Goal: Transaction & Acquisition: Purchase product/service

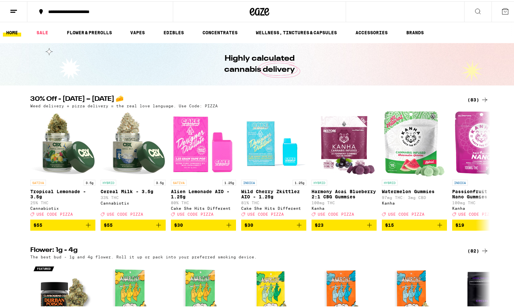
click at [307, 96] on div "(83)" at bounding box center [478, 98] width 21 height 8
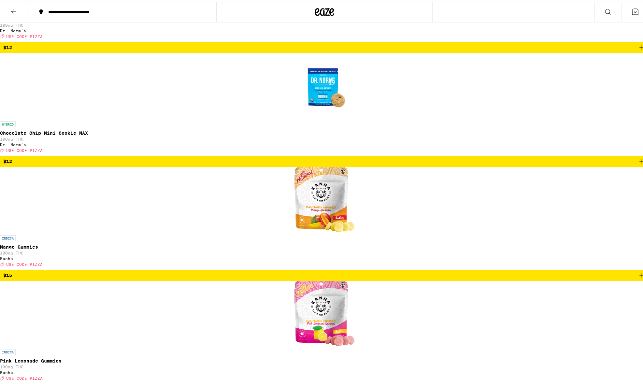
scroll to position [2077, 0]
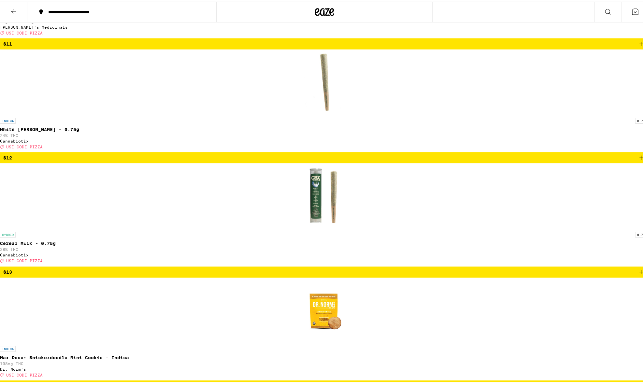
scroll to position [1792, 0]
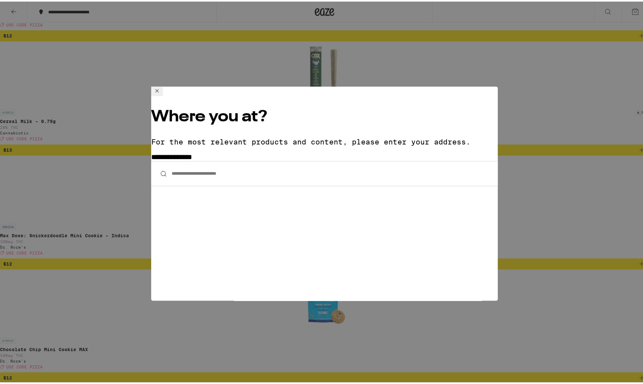
drag, startPoint x: 485, startPoint y: 92, endPoint x: 564, endPoint y: 104, distance: 80.0
click at [161, 92] on icon at bounding box center [157, 89] width 8 height 8
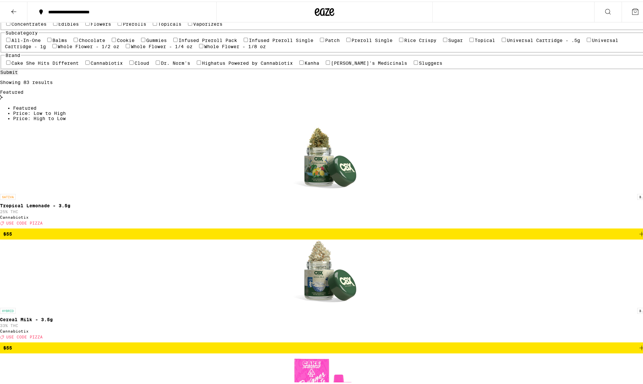
scroll to position [0, 0]
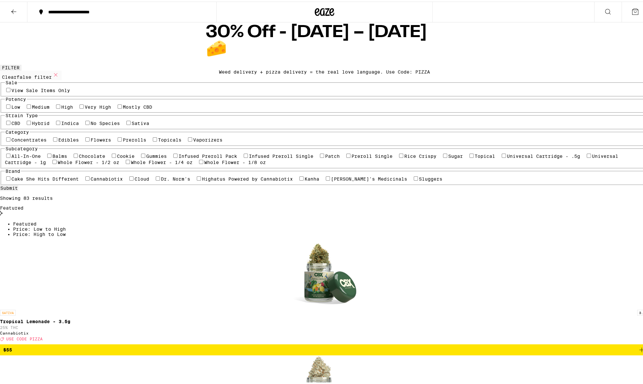
click at [307, 13] on icon at bounding box center [635, 10] width 8 height 8
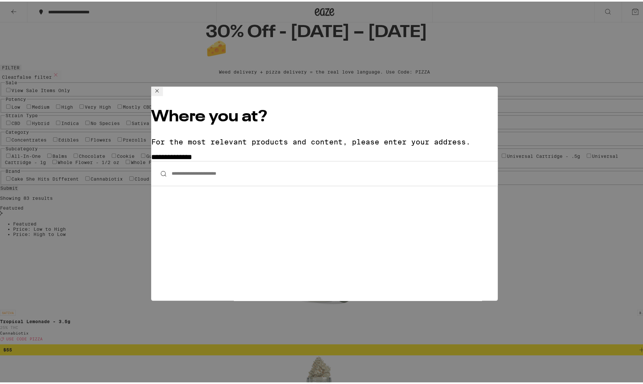
click at [223, 160] on input "**********" at bounding box center [324, 172] width 347 height 25
click at [89, 21] on div "**********" at bounding box center [324, 192] width 649 height 384
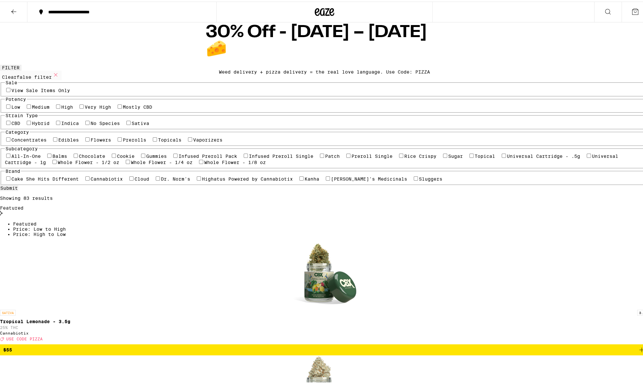
click at [307, 12] on icon at bounding box center [325, 11] width 10 height 8
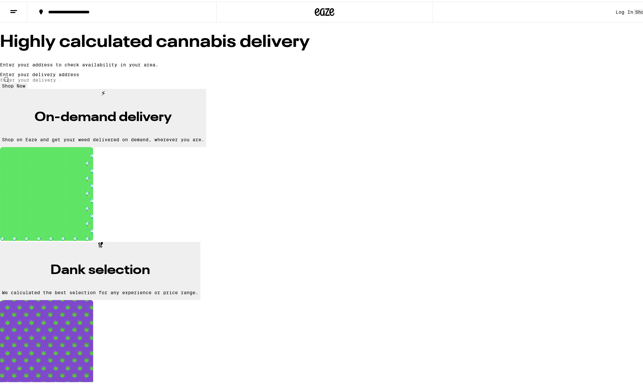
click at [307, 9] on div "Log In" at bounding box center [625, 10] width 18 height 5
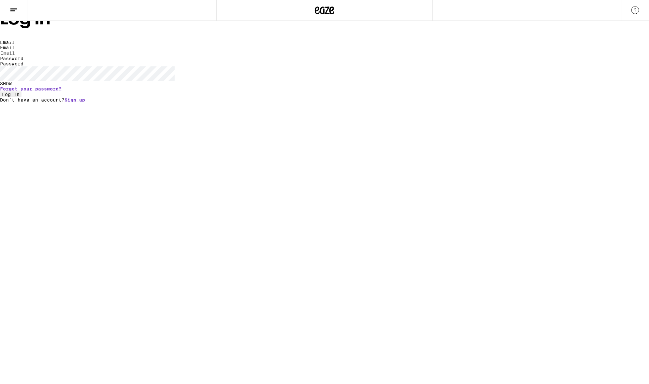
type input "[EMAIL_ADDRESS][DOMAIN_NAME]"
click at [20, 97] on span "Log In" at bounding box center [11, 94] width 18 height 5
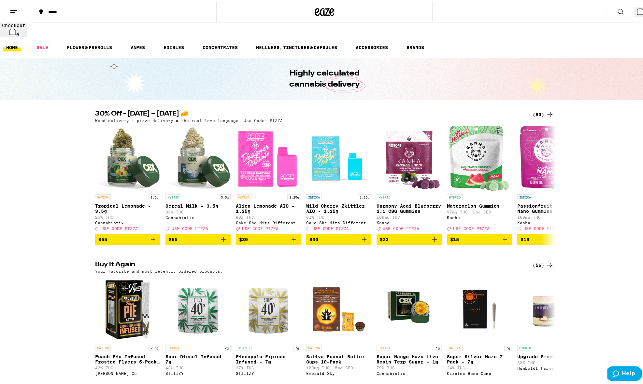
click at [307, 109] on div "(83)" at bounding box center [543, 113] width 21 height 8
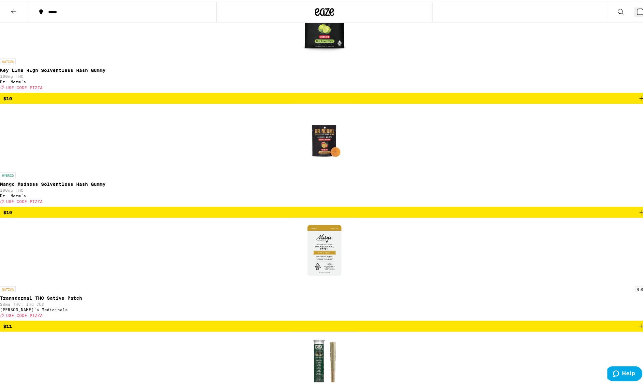
scroll to position [1466, 0]
